Goal: Submit feedback/report problem: Submit feedback/report problem

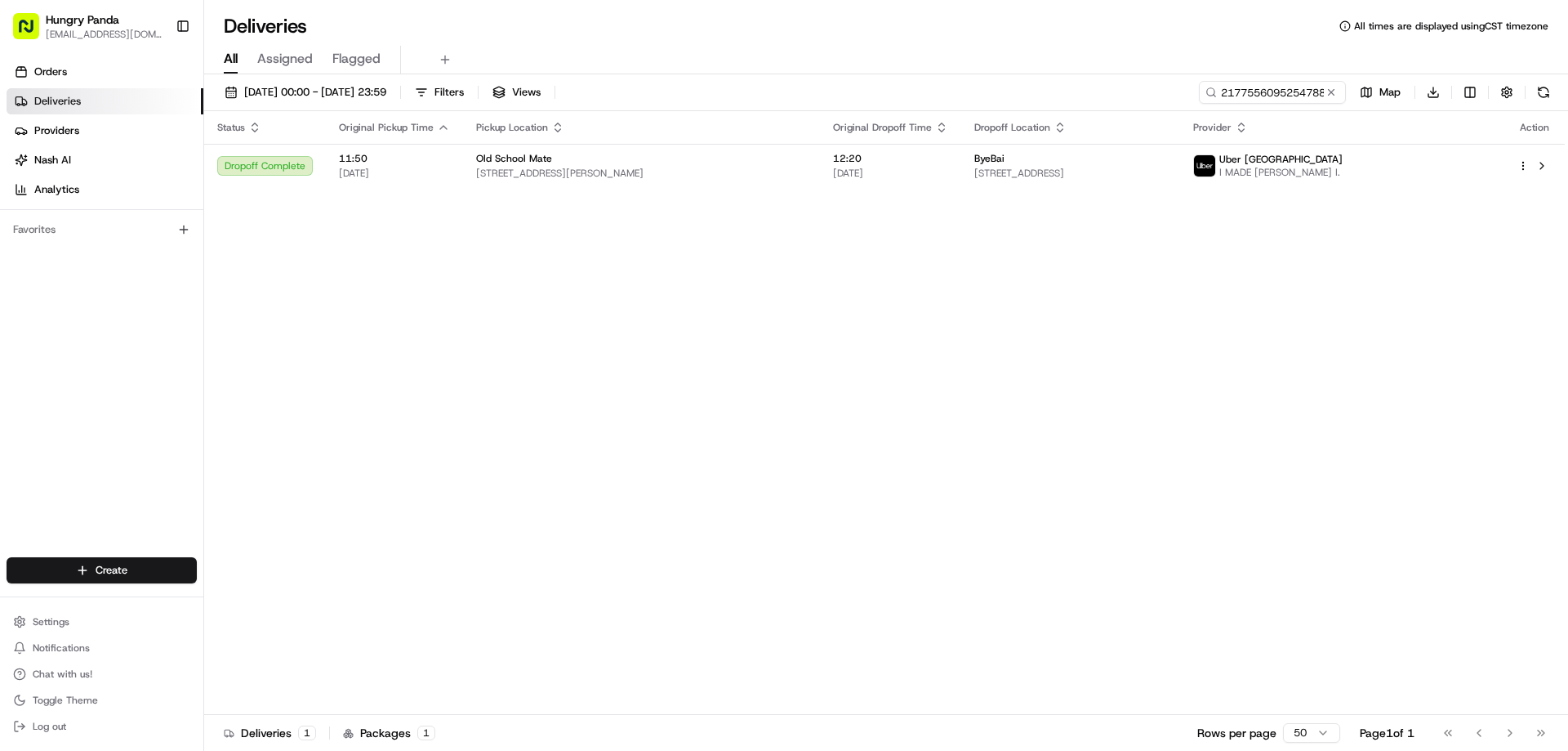
drag, startPoint x: 851, startPoint y: 387, endPoint x: 1122, endPoint y: 229, distance: 313.7
click at [851, 388] on div "Status Original Pickup Time Pickup Location Original Dropoff Time Dropoff Locat…" at bounding box center [884, 413] width 1360 height 604
click at [1265, 96] on input "217755609525478870782" at bounding box center [1247, 93] width 196 height 23
paste input "9471541855459770642201"
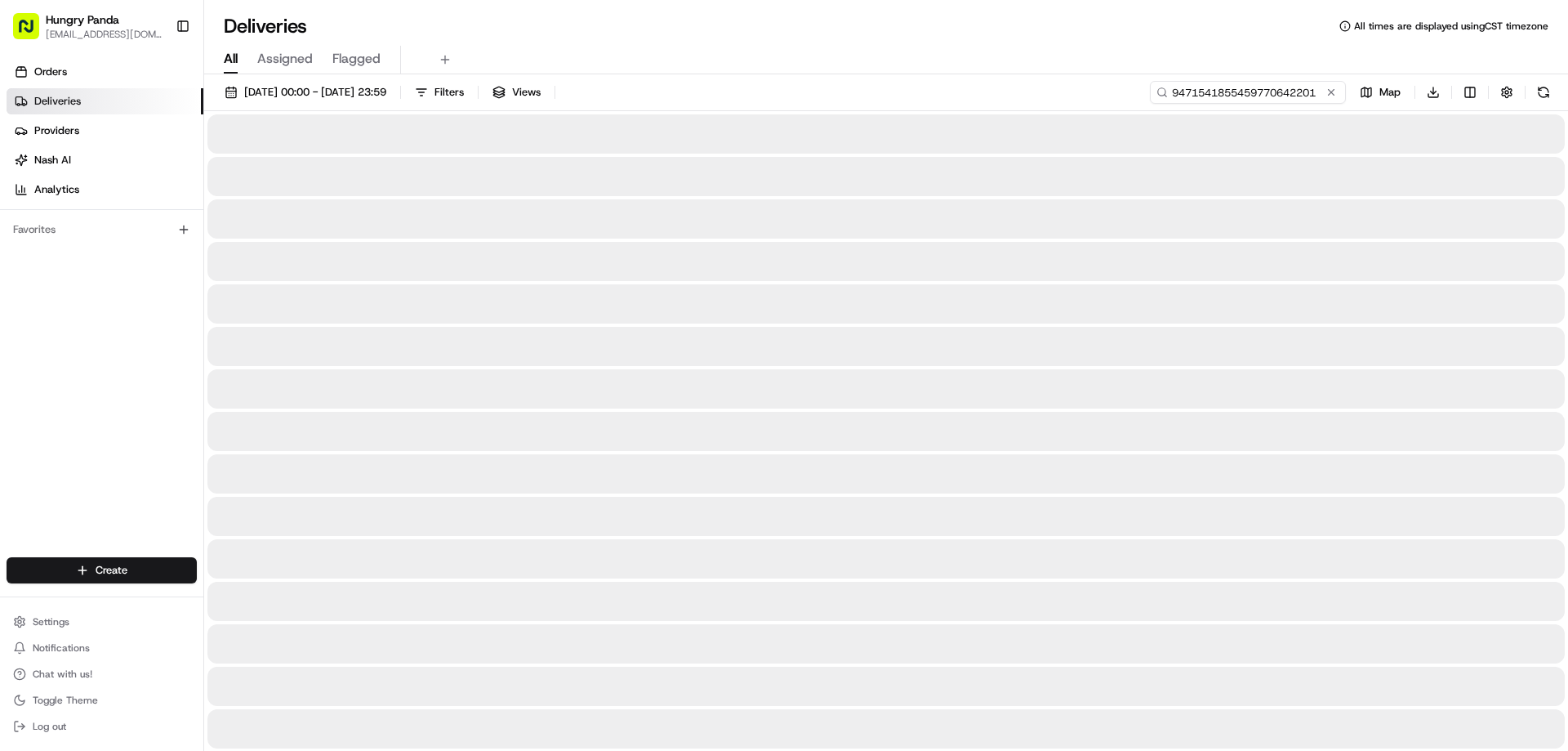
type input "9471541855459770642201"
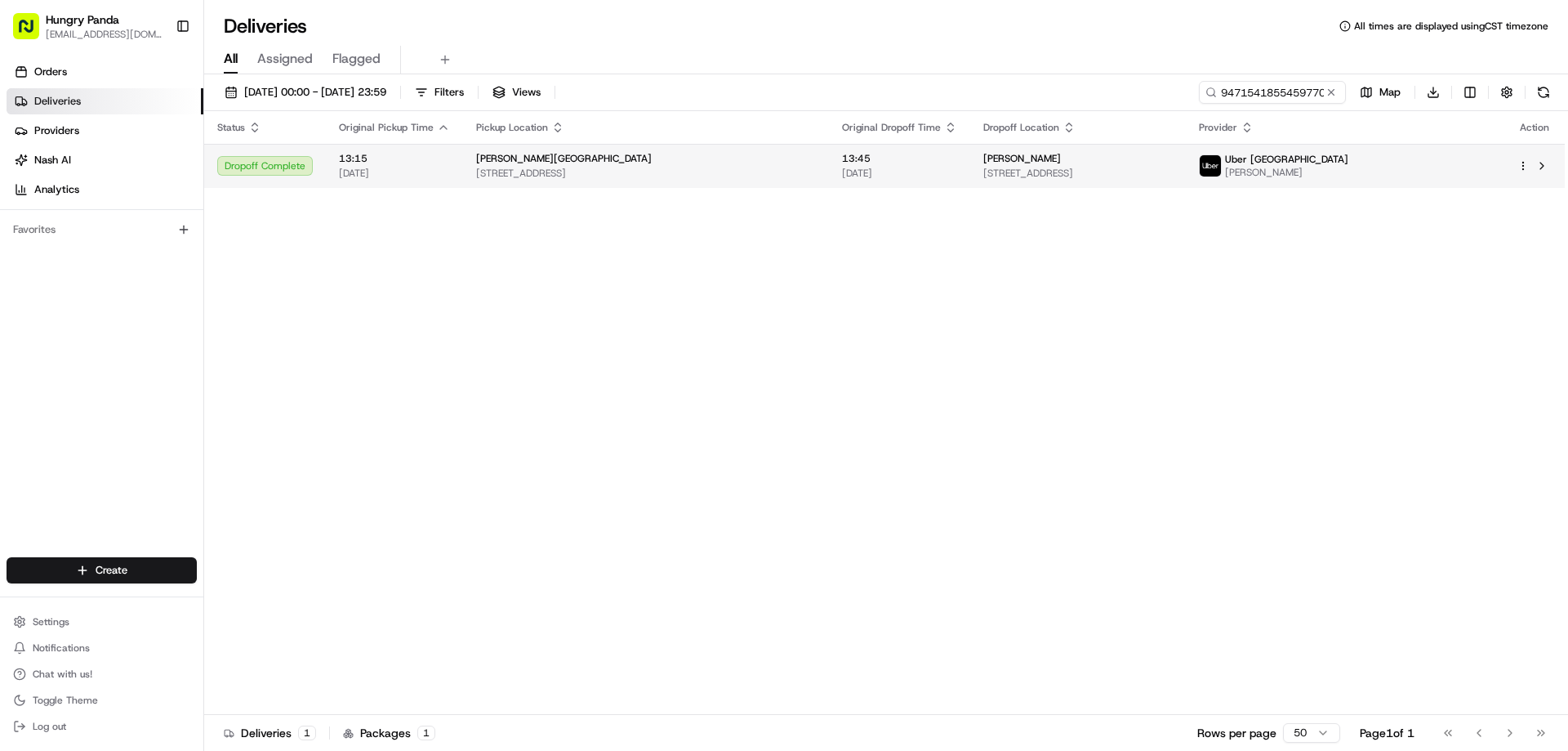
click at [970, 154] on td "Joey 116 Bathurst St, Sydney NSW 2000, Australia" at bounding box center [1077, 166] width 214 height 44
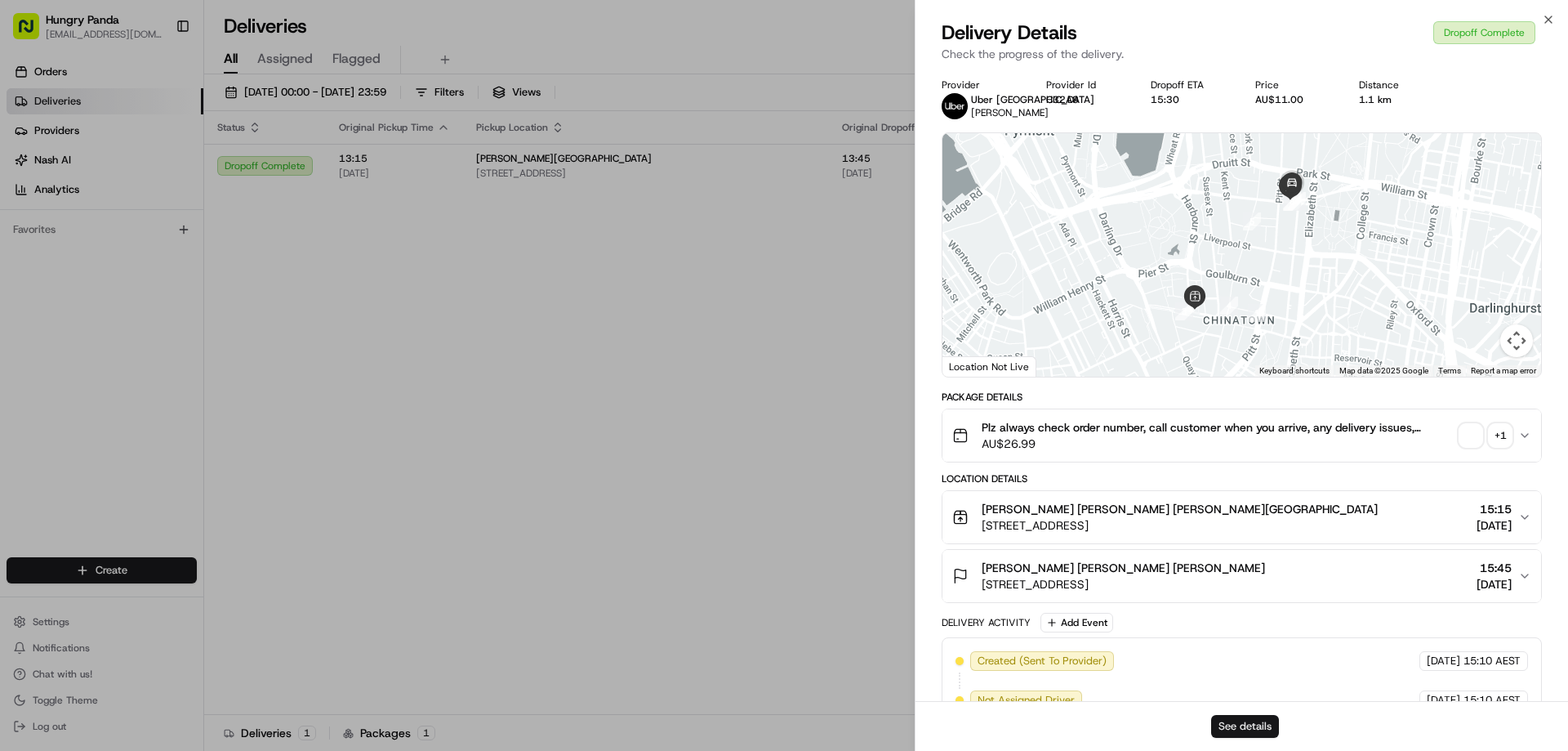
click at [1231, 728] on button "See details" at bounding box center [1244, 727] width 68 height 23
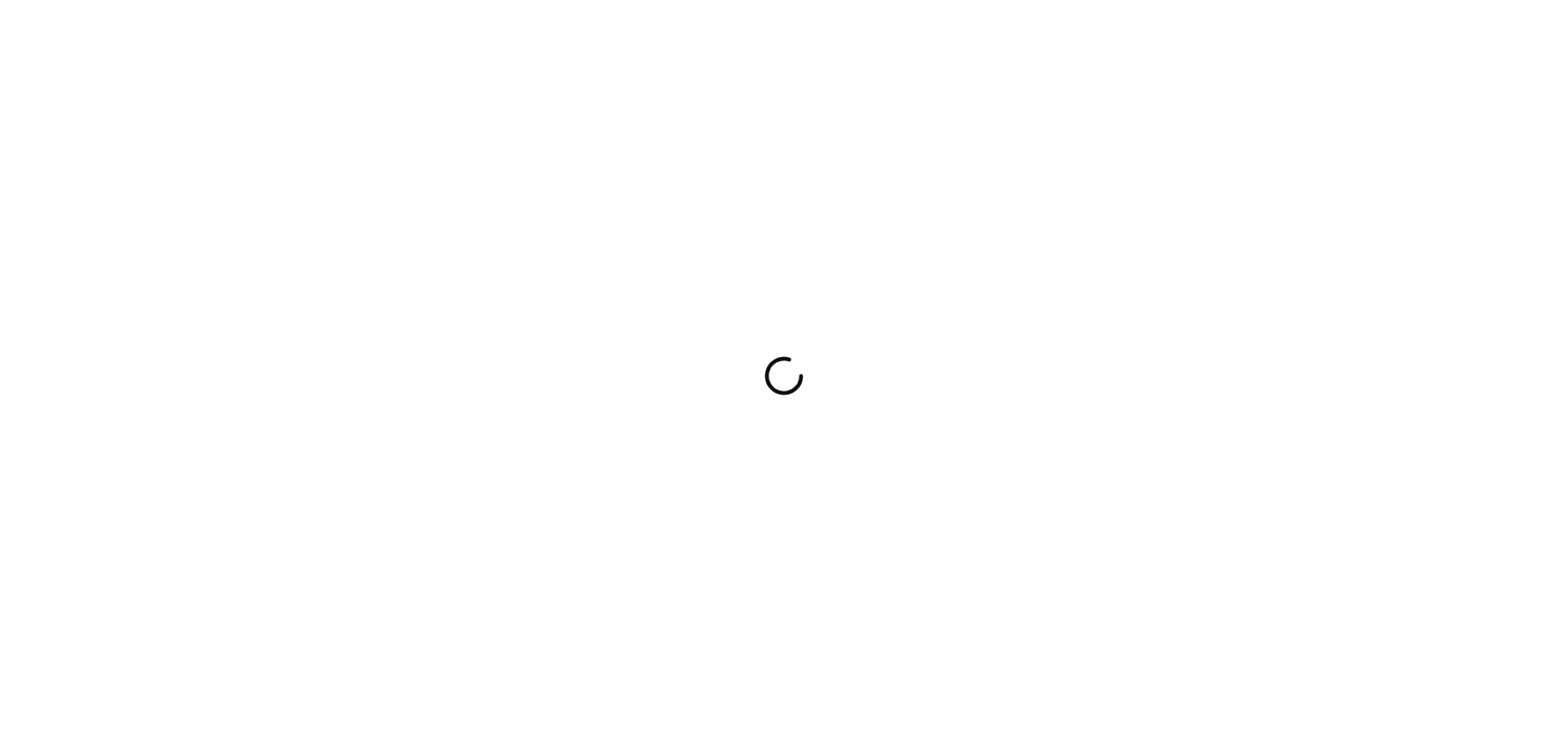
click at [1184, 263] on div at bounding box center [784, 375] width 1568 height 751
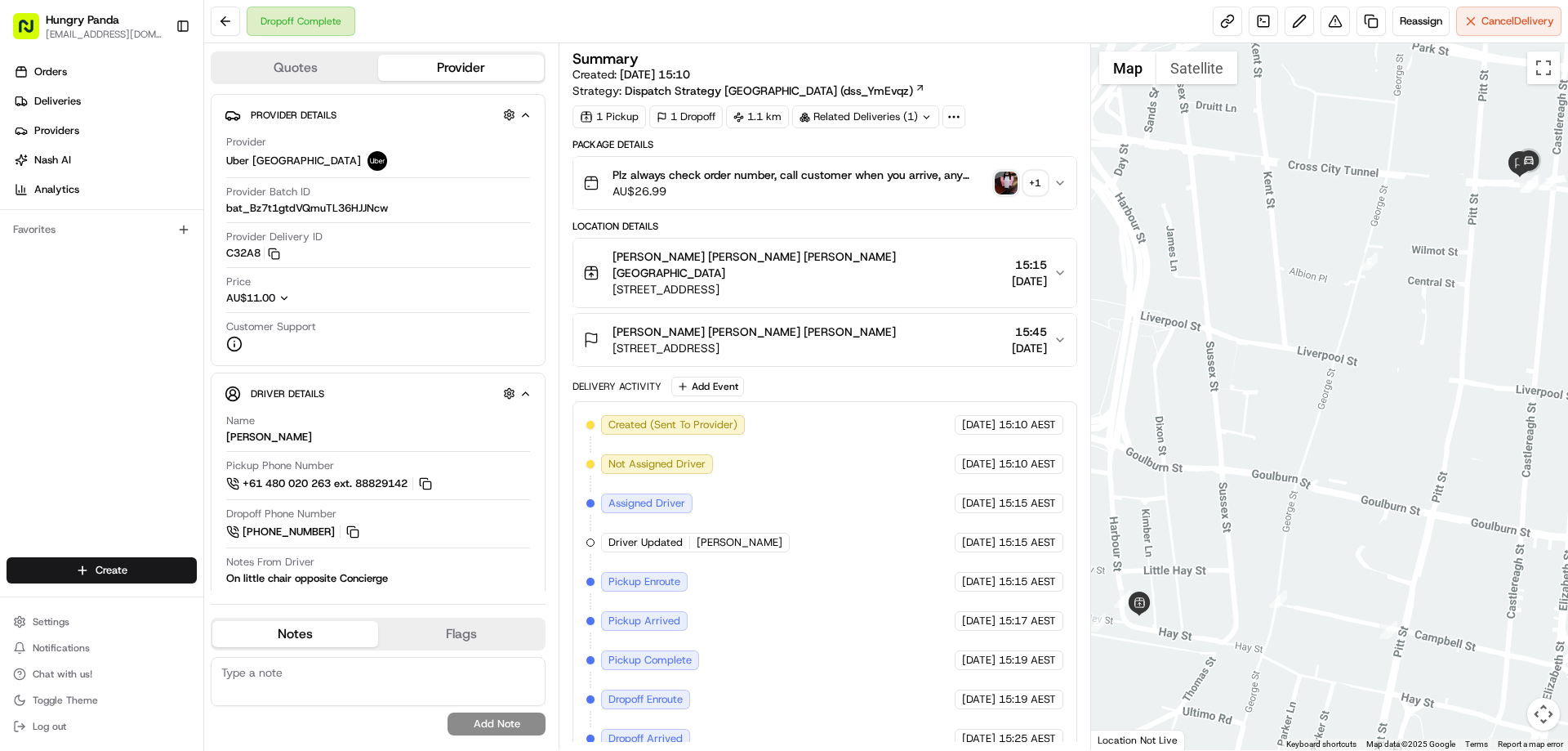
click at [1067, 182] on button "Plz always check order number, call customer when you arrive, any delivery issu…" at bounding box center [824, 183] width 502 height 52
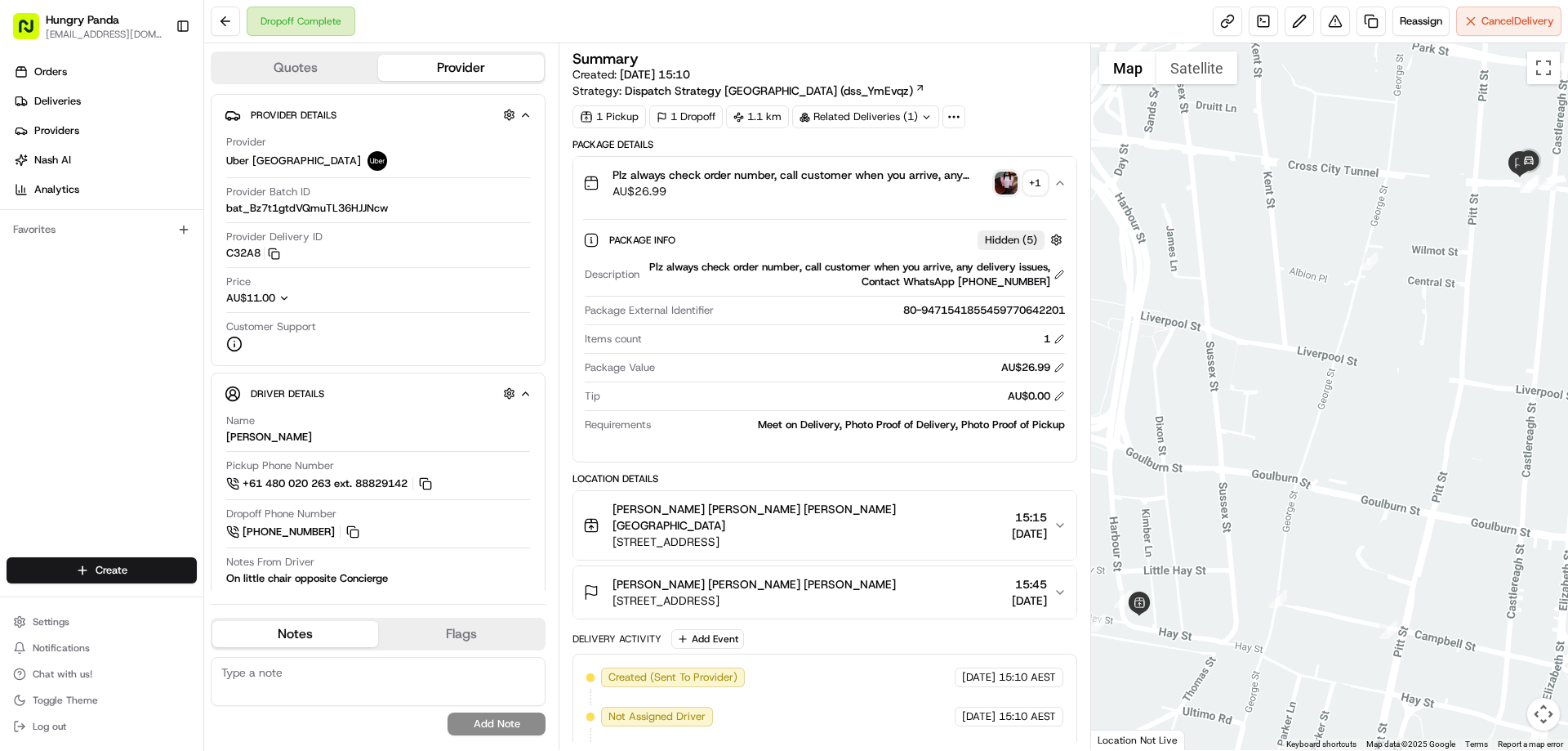
click at [1011, 188] on img "button" at bounding box center [1006, 183] width 23 height 23
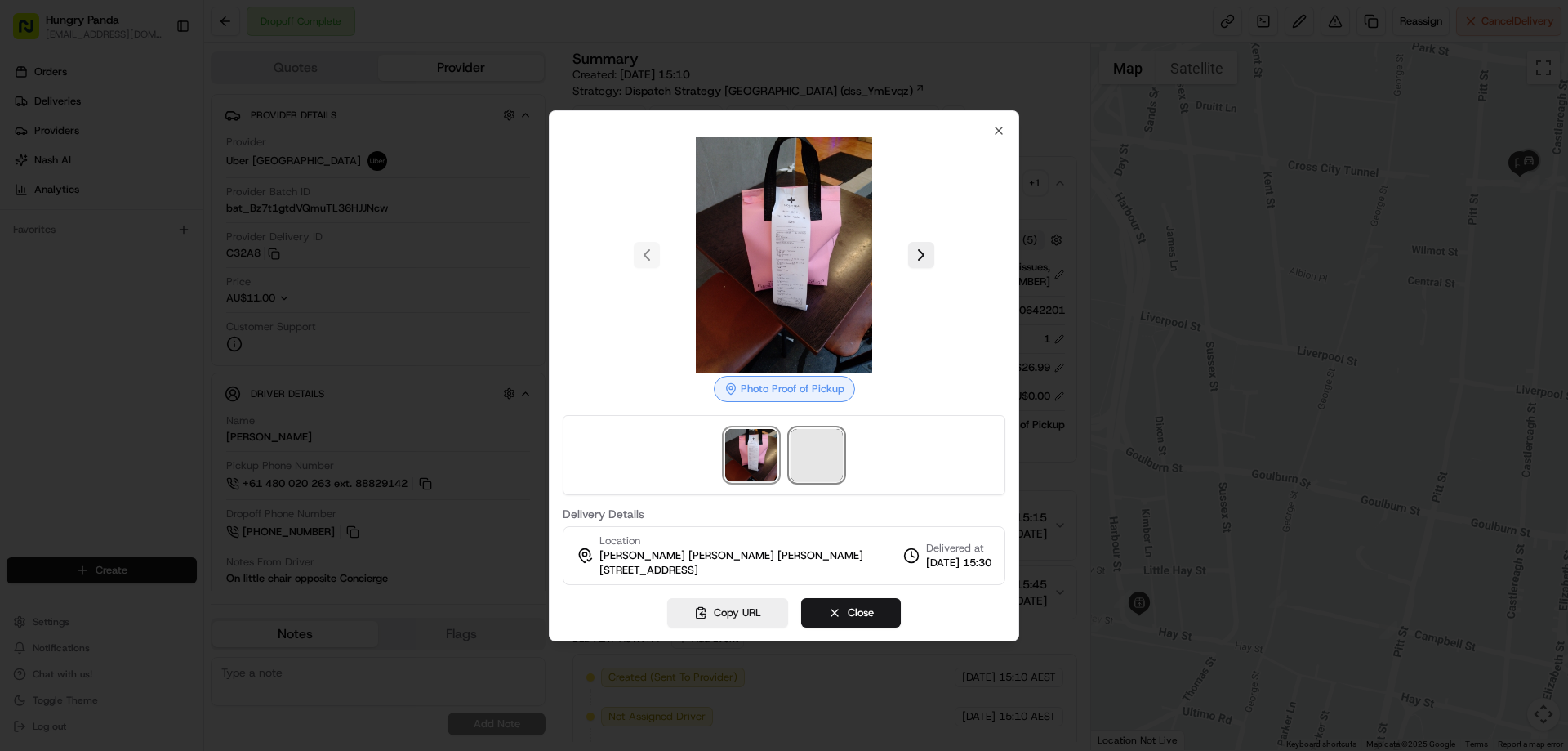
click at [816, 479] on span at bounding box center [816, 455] width 52 height 52
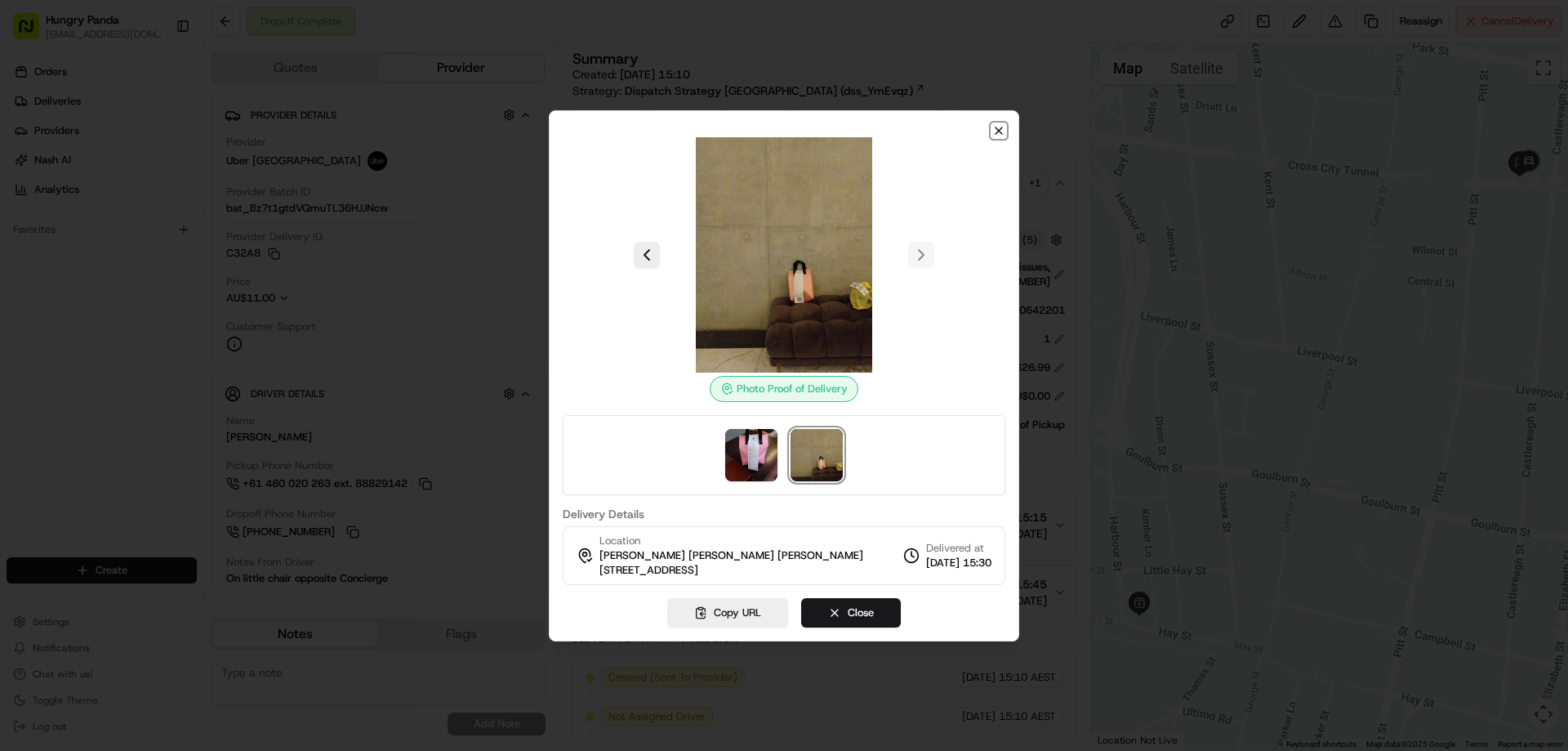
click at [1002, 132] on icon "button" at bounding box center [999, 130] width 14 height 14
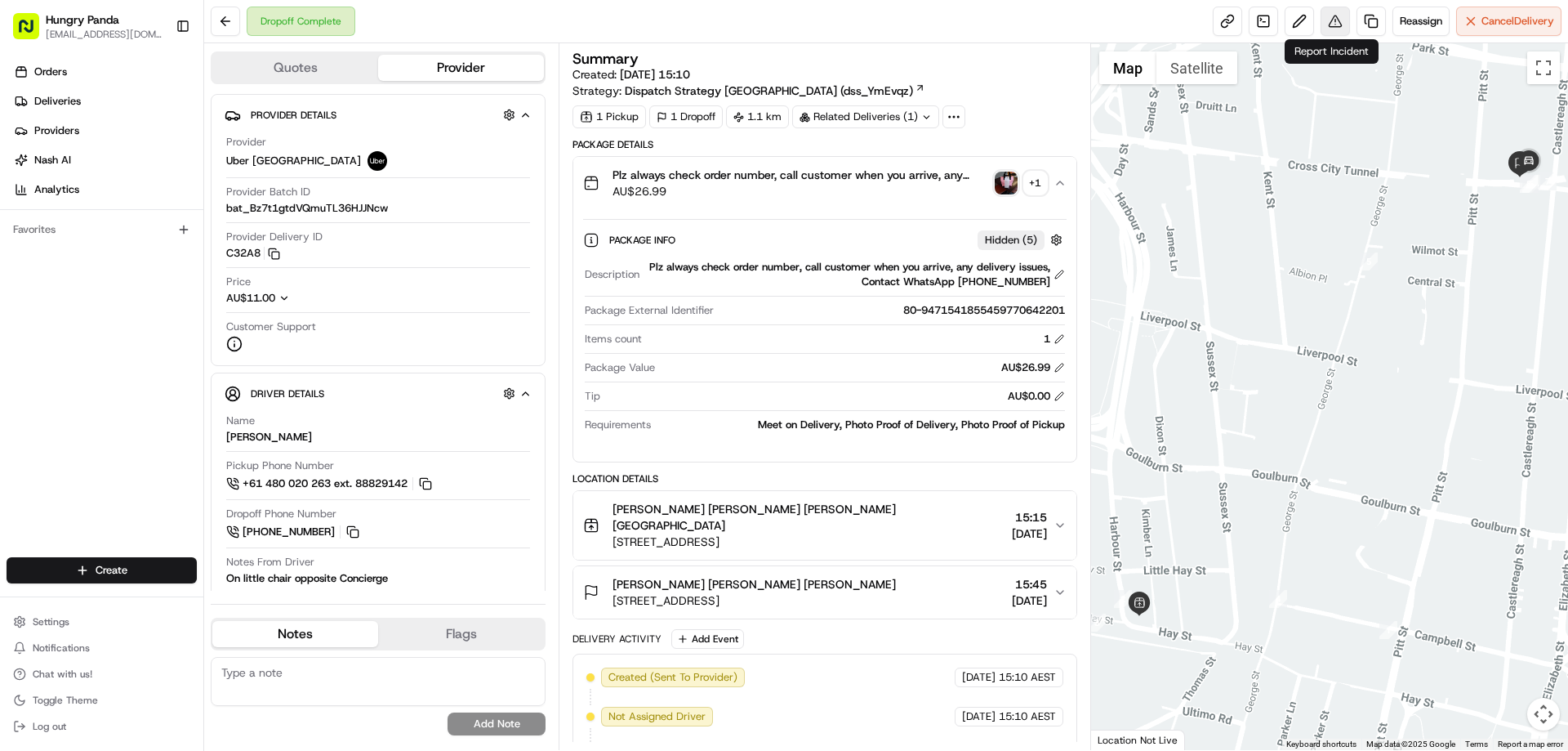
click at [1335, 28] on button at bounding box center [1335, 21] width 29 height 29
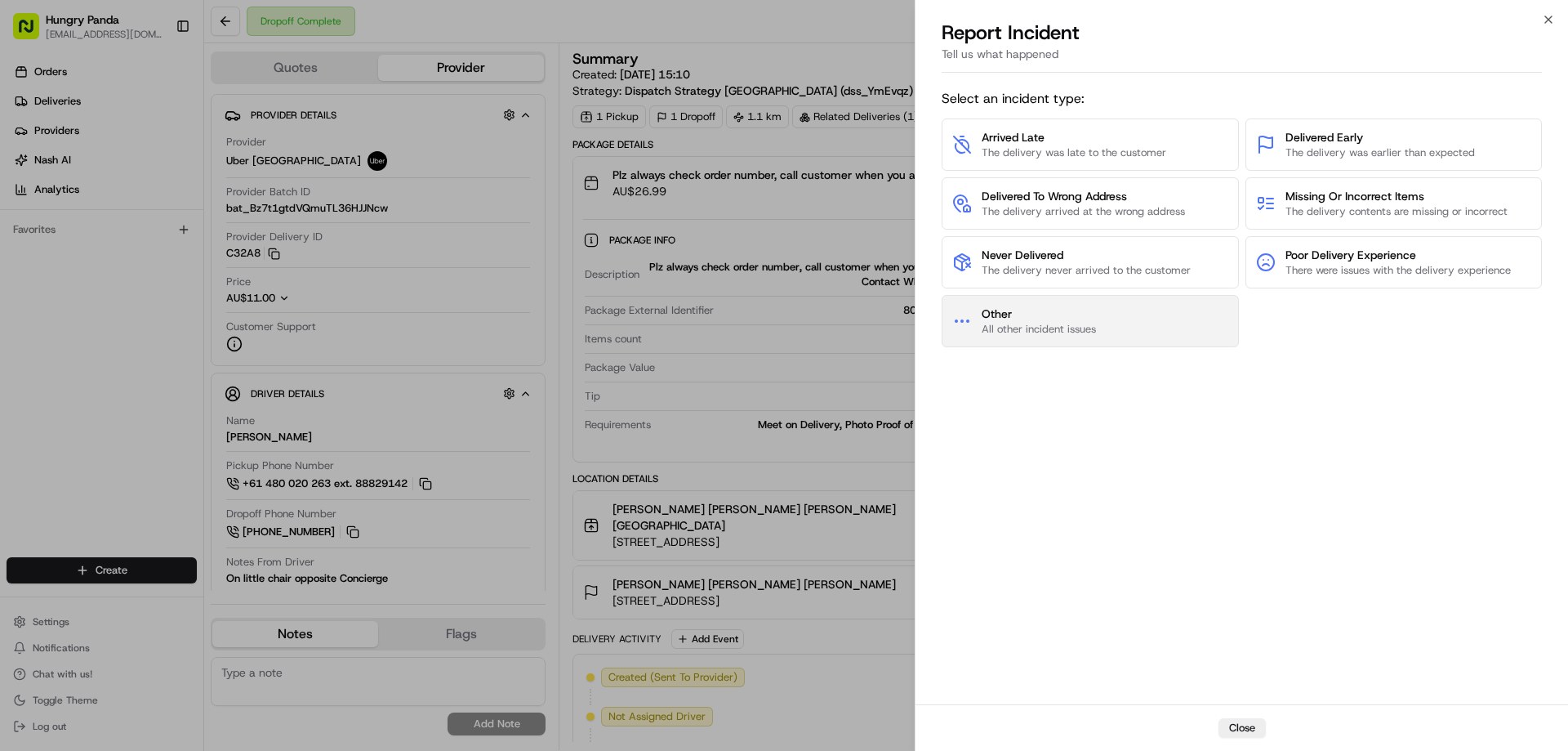
click at [1033, 325] on span "All other incident issues" at bounding box center [1039, 329] width 114 height 14
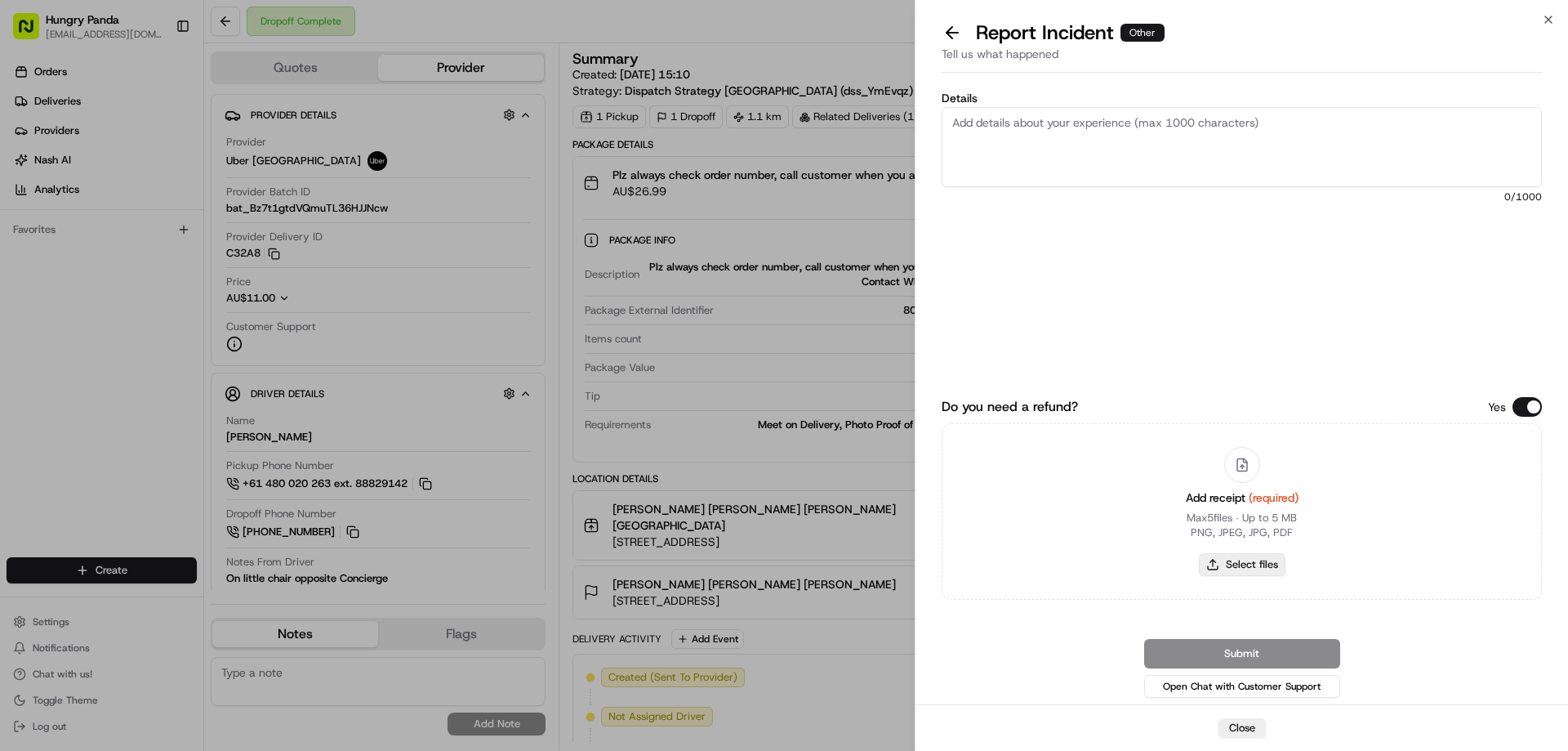
click at [1243, 562] on button "Select files" at bounding box center [1242, 564] width 87 height 23
type input "C:\fakepath\screenshot_2025-08-19_18-32-35.png"
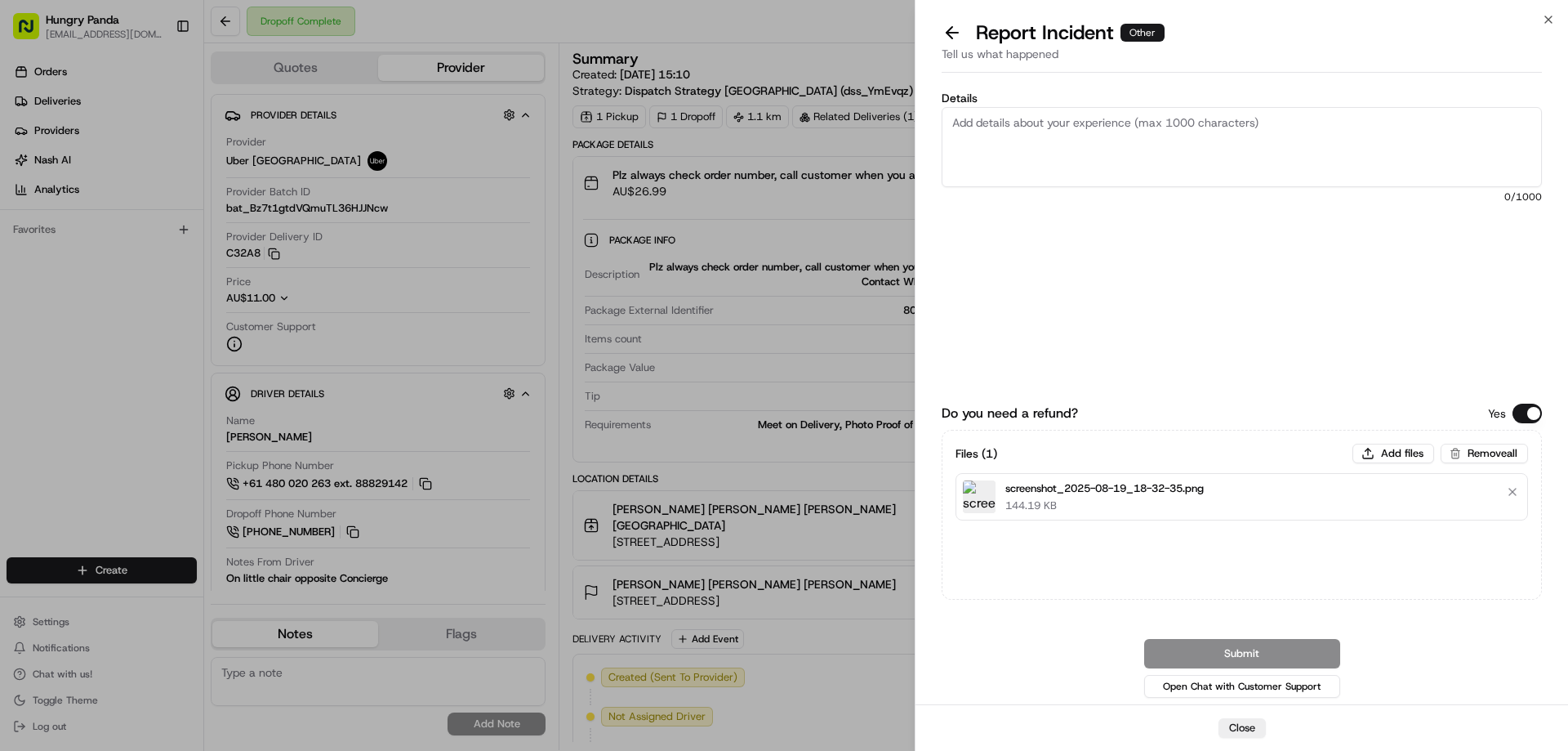
click at [1129, 144] on textarea "Details" at bounding box center [1241, 147] width 600 height 80
paste textarea "The customer reported that he did not receive the meal, and the delivery photo …"
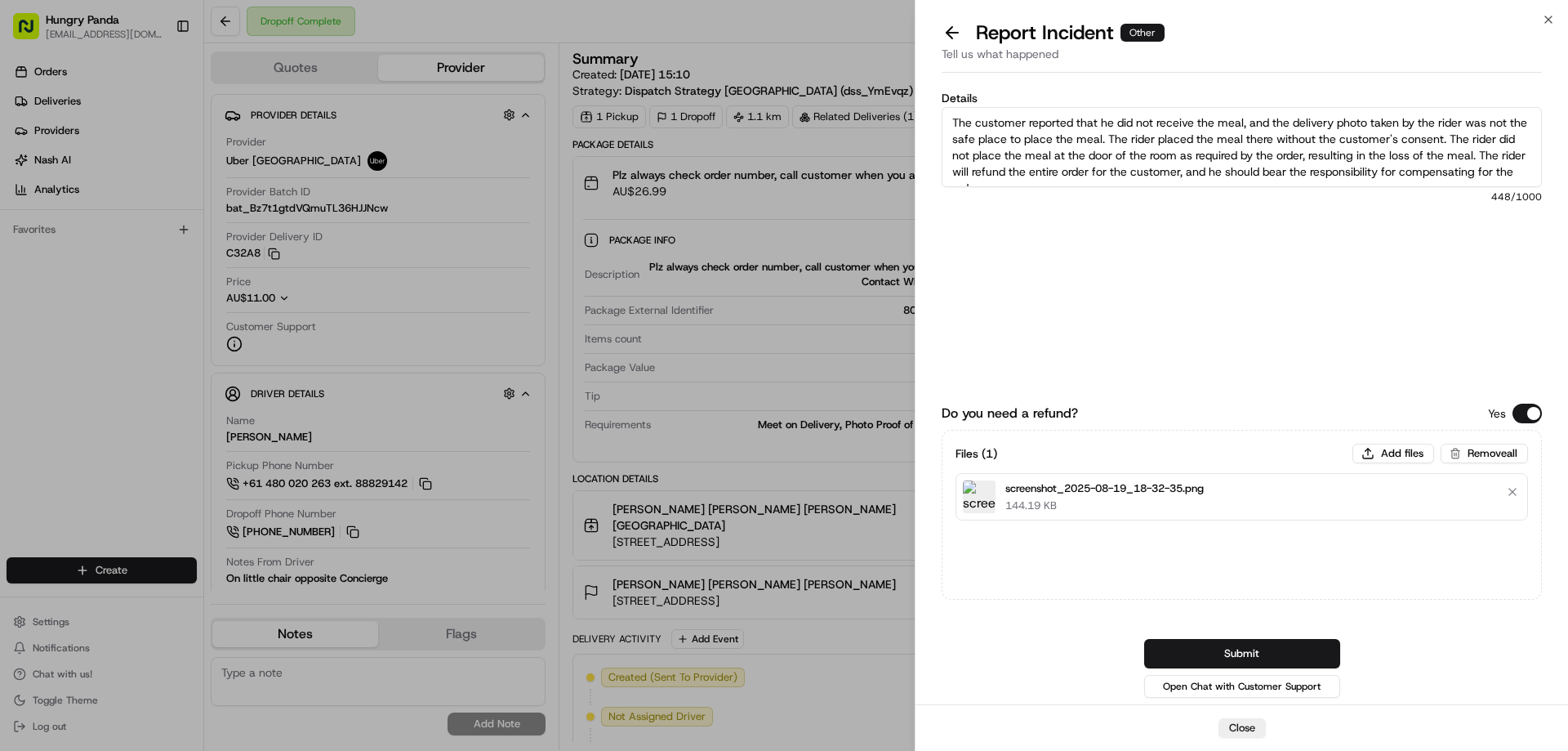
scroll to position [9, 0]
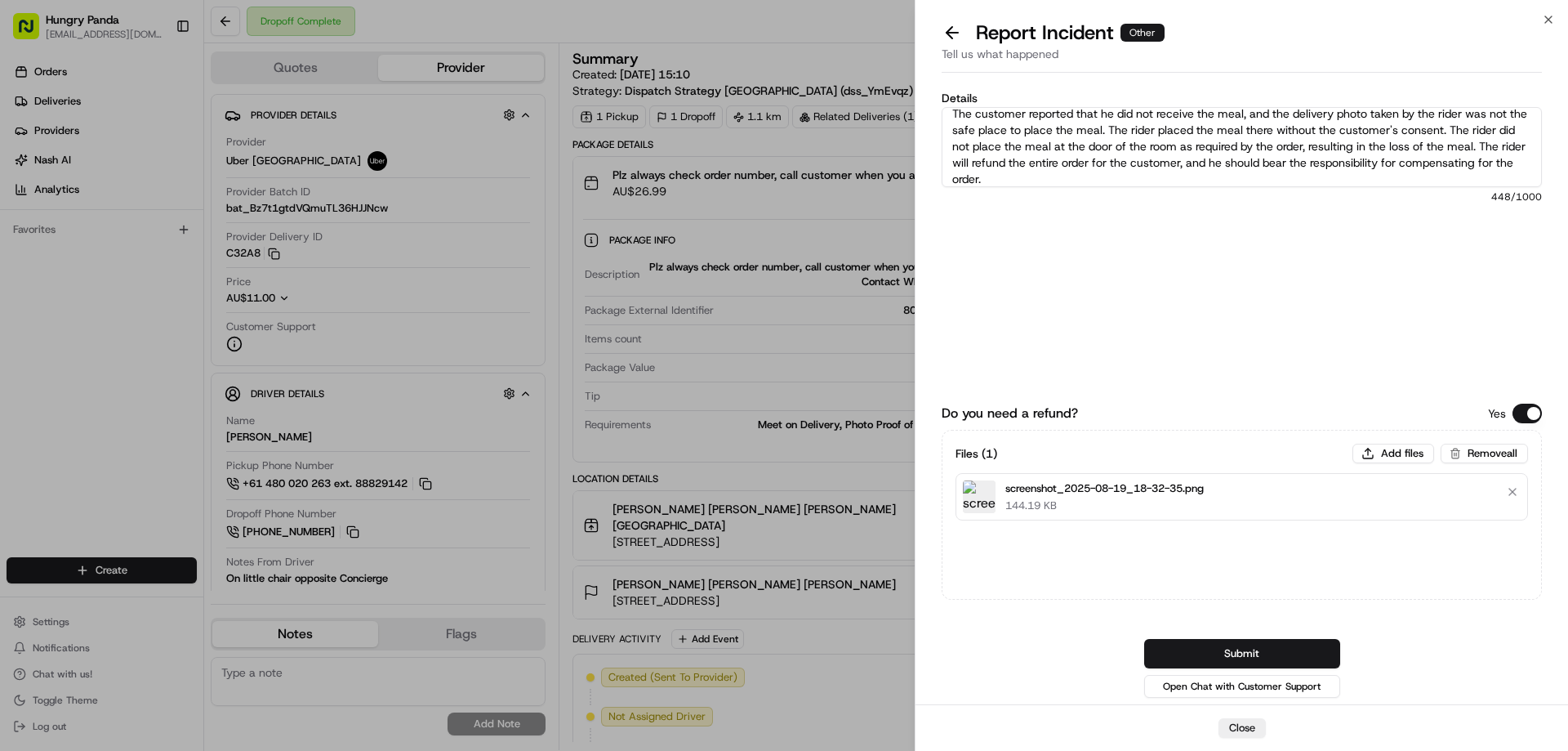
type textarea "The customer reported that he did not receive the meal, and the delivery photo …"
click at [1211, 650] on button "Submit" at bounding box center [1241, 653] width 196 height 29
